Goal: Navigation & Orientation: Find specific page/section

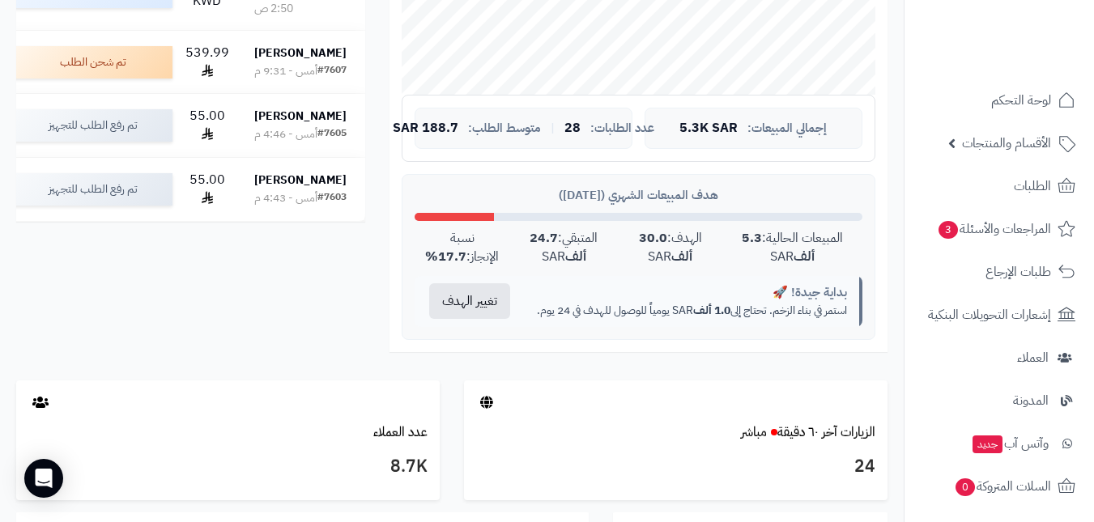
scroll to position [648, 0]
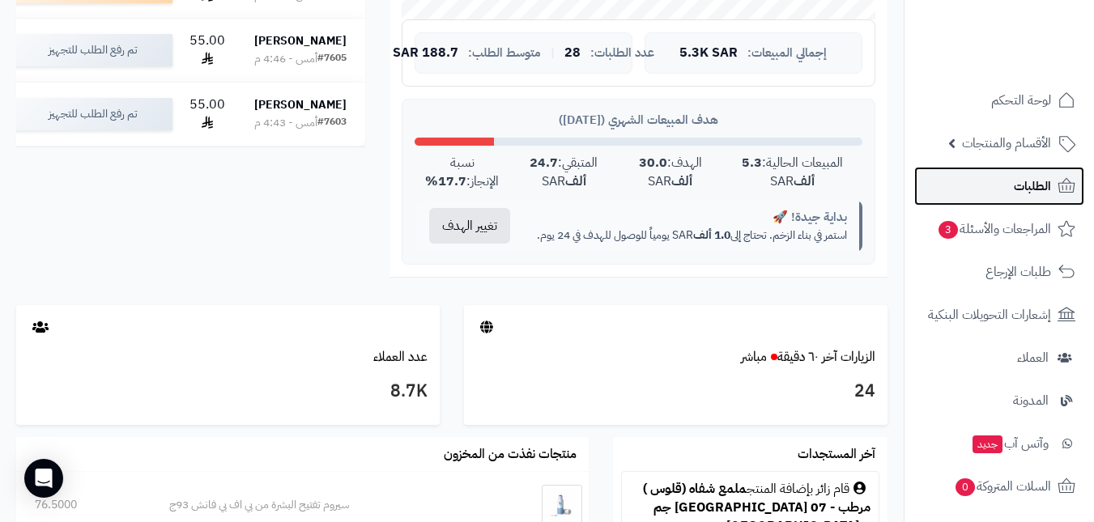
click at [1013, 194] on link "الطلبات" at bounding box center [999, 186] width 170 height 39
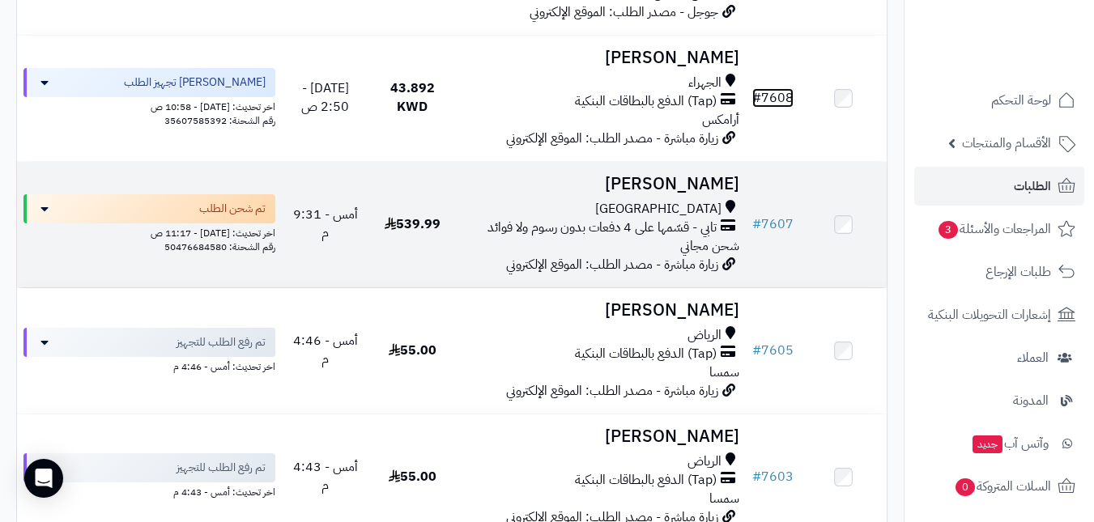
scroll to position [81, 0]
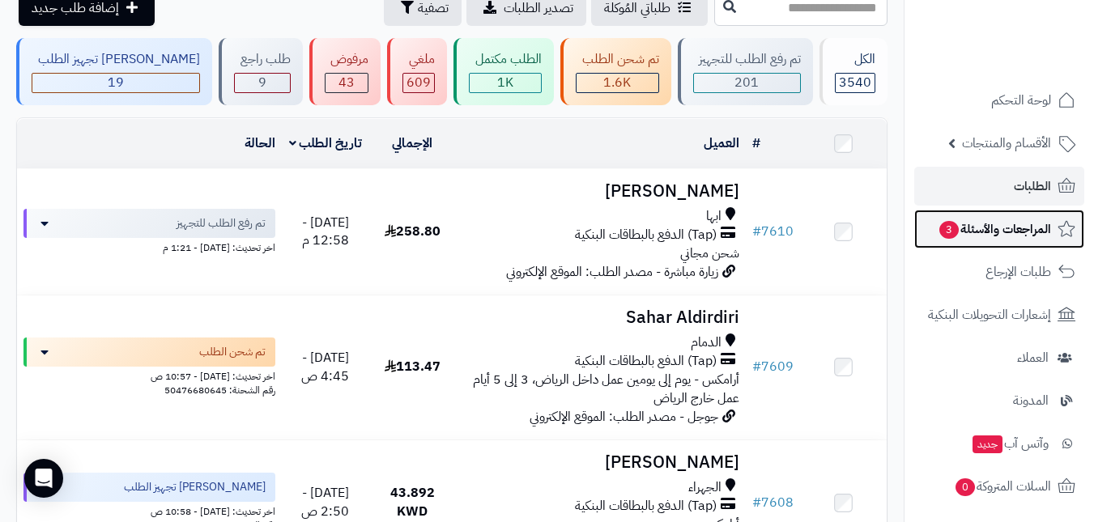
click at [998, 234] on span "المراجعات والأسئلة 3" at bounding box center [993, 229] width 113 height 23
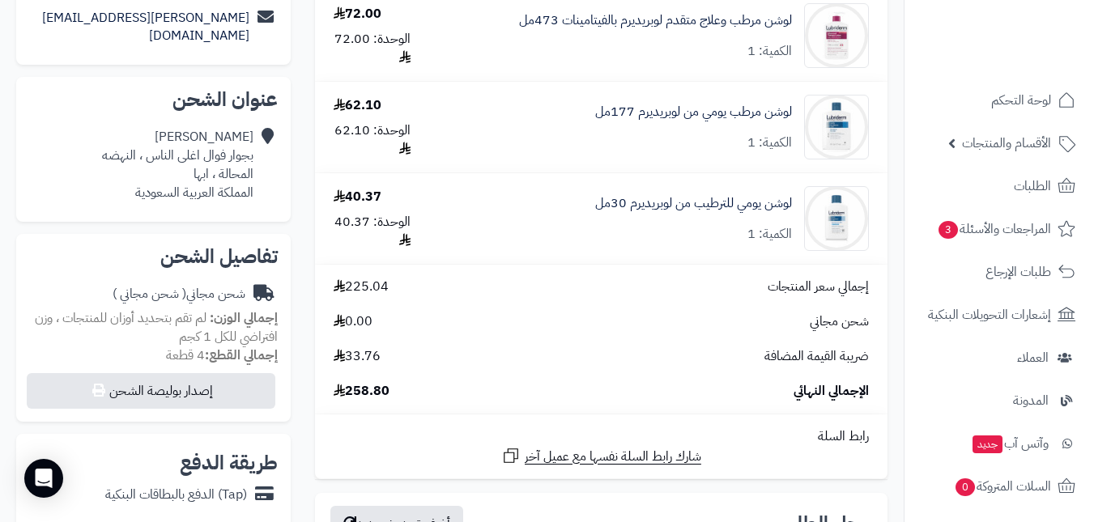
scroll to position [324, 0]
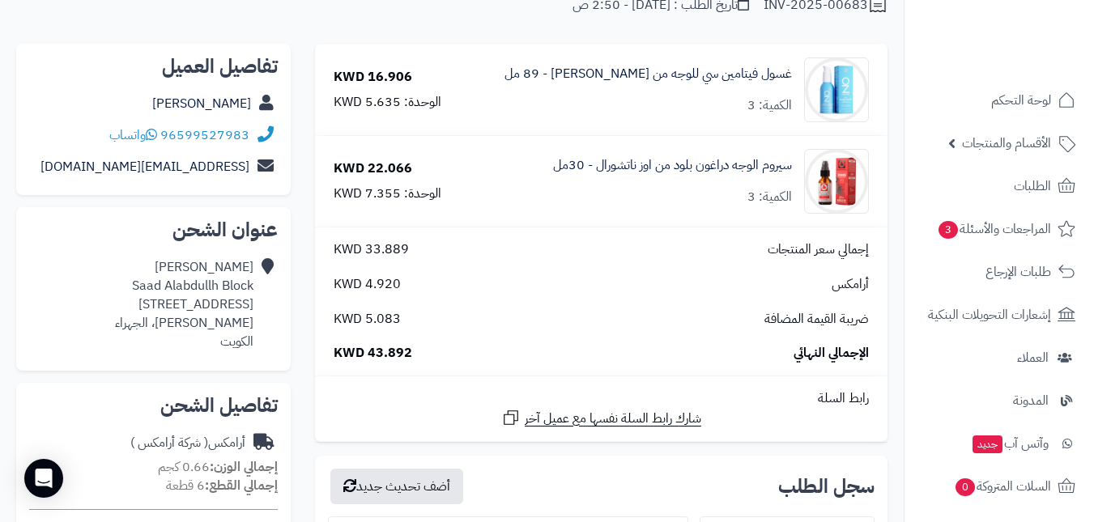
scroll to position [162, 0]
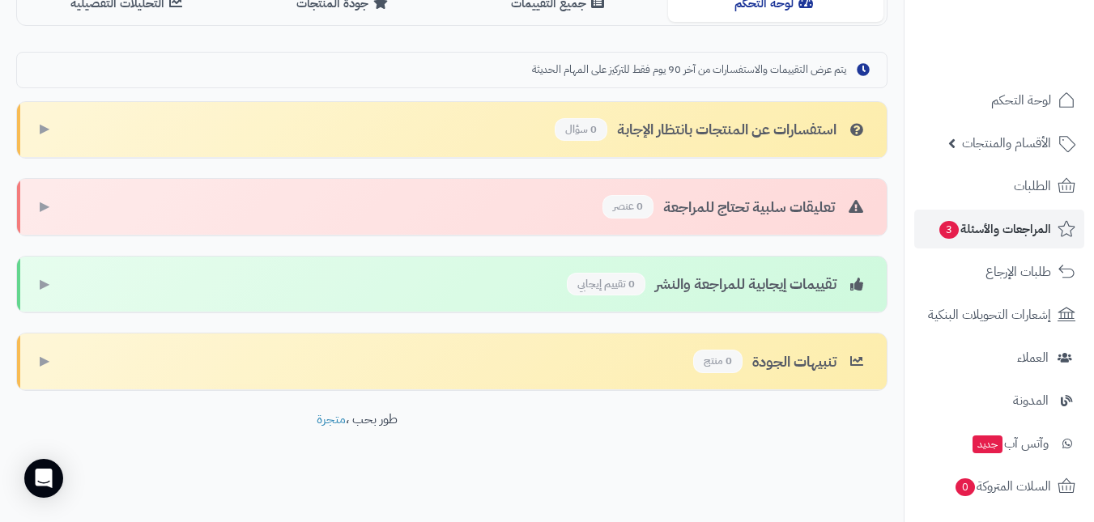
scroll to position [440, 0]
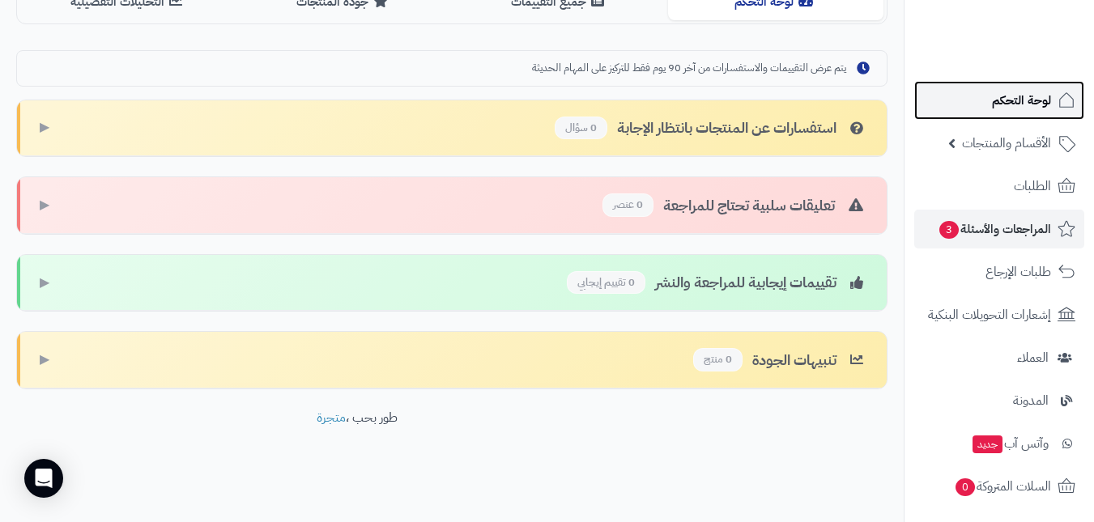
click at [954, 100] on link "لوحة التحكم" at bounding box center [999, 100] width 170 height 39
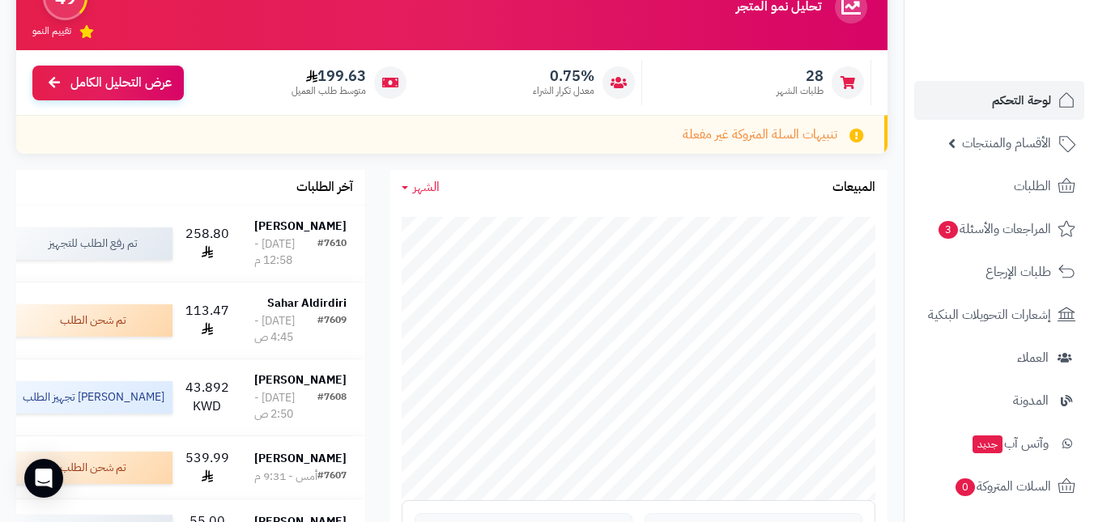
scroll to position [177, 0]
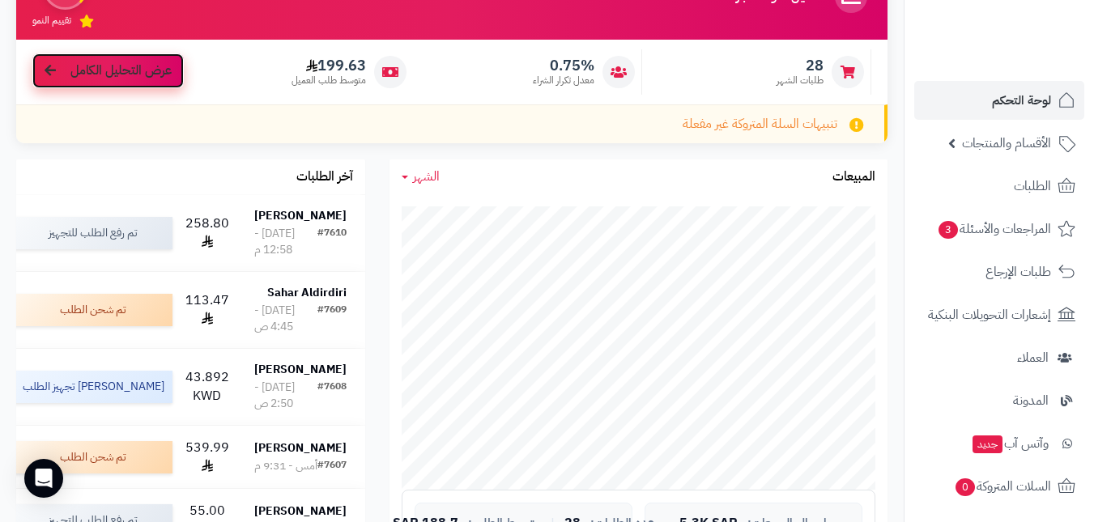
click at [147, 76] on span "عرض التحليل الكامل" at bounding box center [120, 71] width 101 height 19
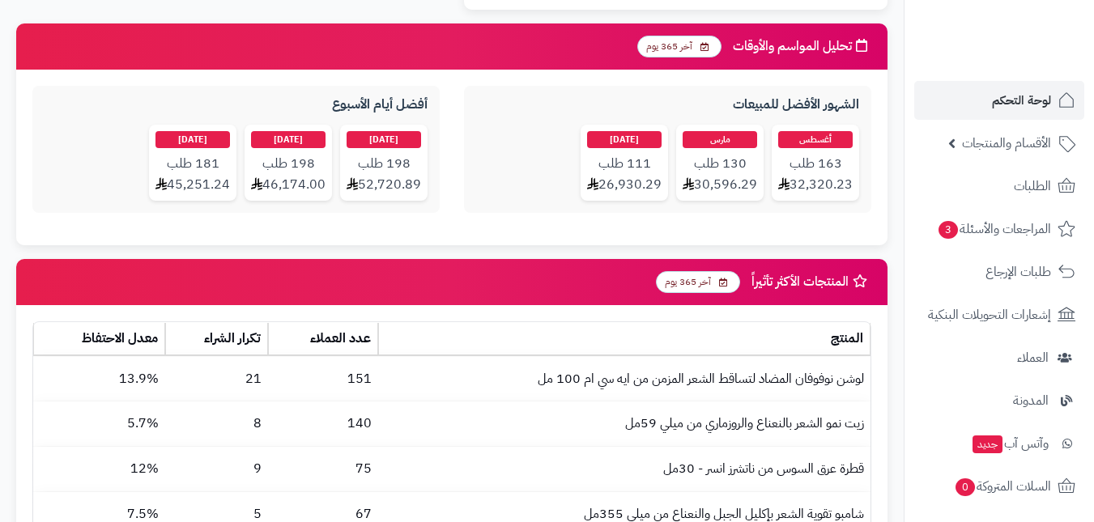
scroll to position [1619, 0]
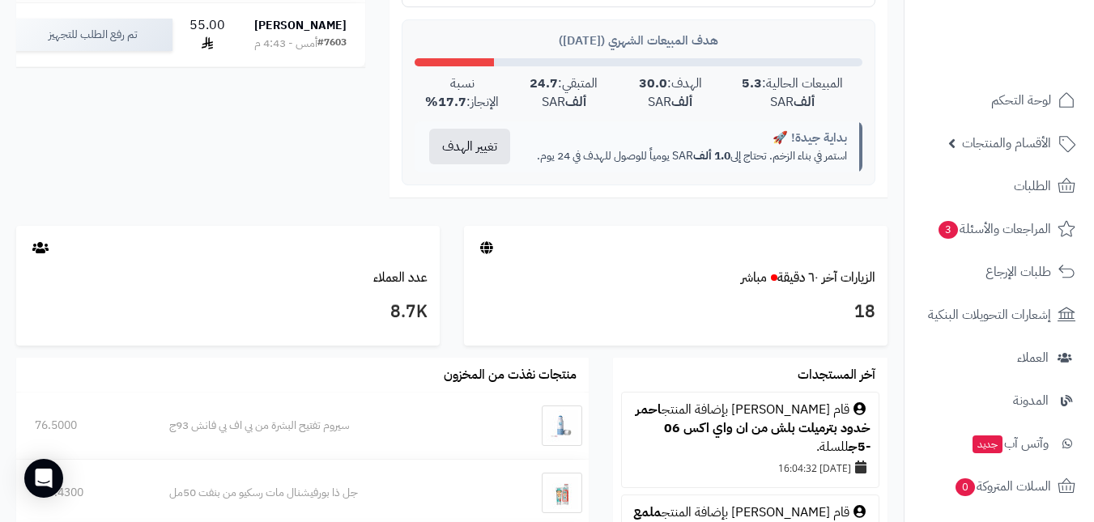
scroll to position [890, 0]
